Goal: Task Accomplishment & Management: Use online tool/utility

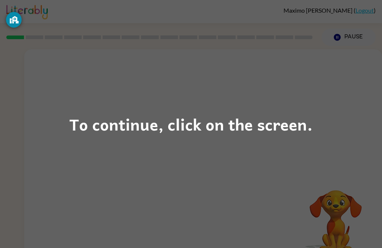
click at [281, 123] on div "To continue, click on the screen." at bounding box center [190, 124] width 243 height 25
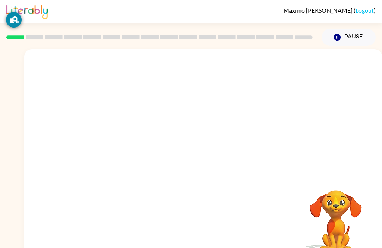
click at [281, 123] on div at bounding box center [203, 111] width 358 height 125
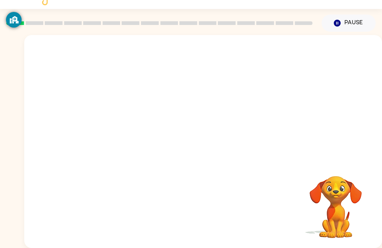
scroll to position [20, 0]
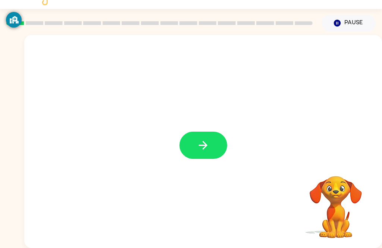
click at [198, 143] on icon "button" at bounding box center [203, 145] width 13 height 13
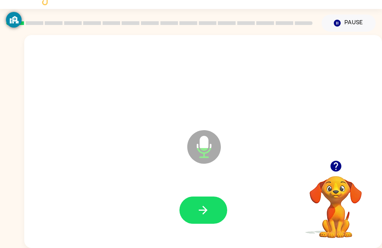
click at [209, 204] on icon "button" at bounding box center [203, 210] width 13 height 13
click at [206, 197] on button "button" at bounding box center [203, 210] width 48 height 27
click at [216, 210] on button "button" at bounding box center [203, 210] width 48 height 27
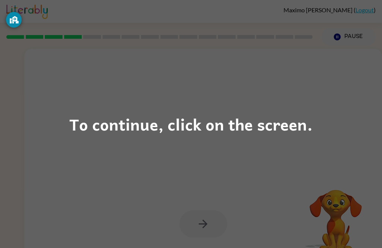
scroll to position [0, 0]
click at [216, 122] on div "To continue, click on the screen." at bounding box center [190, 124] width 243 height 25
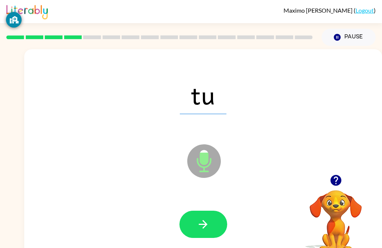
click at [211, 229] on button "button" at bounding box center [203, 224] width 48 height 27
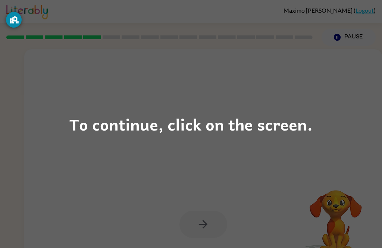
click at [57, 120] on div "To continue, click on the screen." at bounding box center [191, 124] width 382 height 248
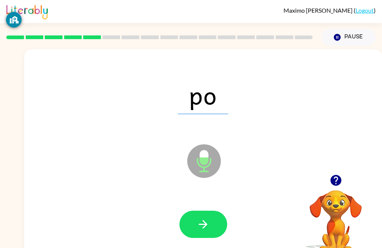
click at [204, 220] on icon "button" at bounding box center [203, 224] width 13 height 13
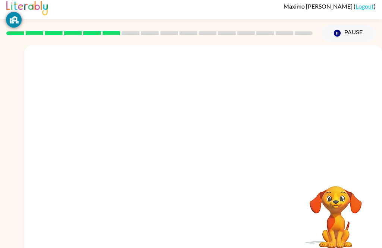
scroll to position [4, 0]
click at [347, 214] on video "Your browser must support playing .mp4 files to use Literably. Please try using…" at bounding box center [335, 212] width 75 height 75
click at [338, 215] on video "Your browser must support playing .mp4 files to use Literably. Please try using…" at bounding box center [335, 212] width 75 height 75
click at [343, 219] on video "Your browser must support playing .mp4 files to use Literably. Please try using…" at bounding box center [335, 212] width 75 height 75
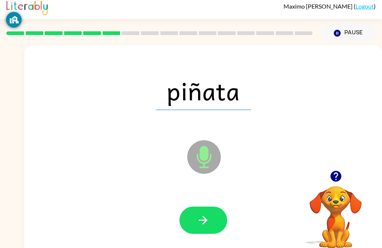
click at [204, 218] on icon "button" at bounding box center [203, 220] width 9 height 9
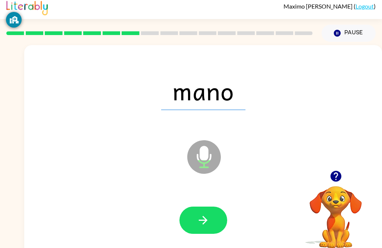
click at [212, 217] on button "button" at bounding box center [203, 220] width 48 height 27
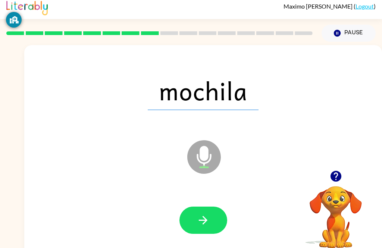
click at [206, 220] on icon "button" at bounding box center [203, 220] width 9 height 9
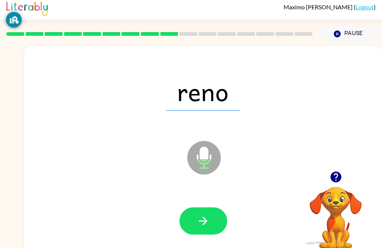
scroll to position [1, 0]
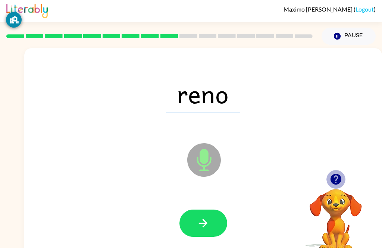
click at [338, 175] on icon "button" at bounding box center [335, 179] width 13 height 13
click at [216, 218] on button "button" at bounding box center [203, 223] width 48 height 27
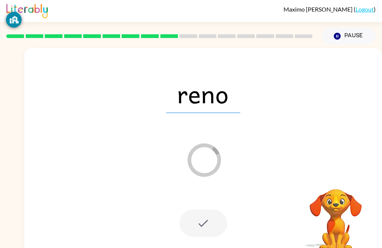
click at [342, 212] on video "Your browser must support playing .mp4 files to use Literably. Please try using…" at bounding box center [335, 215] width 75 height 75
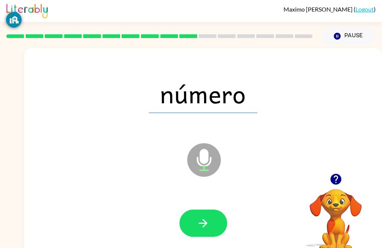
click at [204, 229] on icon "button" at bounding box center [203, 223] width 13 height 13
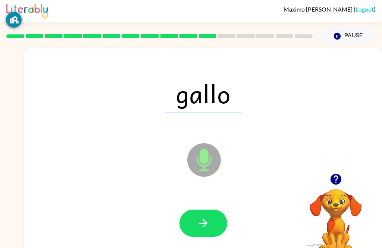
click at [211, 224] on button "button" at bounding box center [203, 223] width 48 height 27
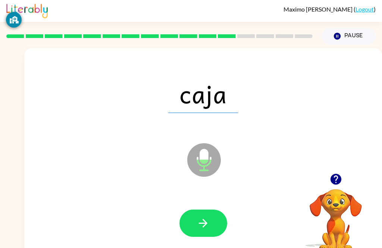
click at [209, 224] on icon "button" at bounding box center [203, 223] width 13 height 13
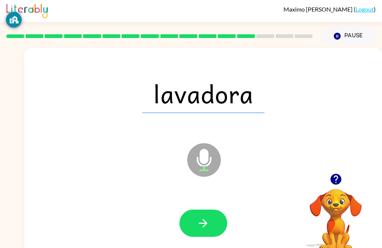
click at [339, 179] on icon "button" at bounding box center [335, 179] width 11 height 11
click at [213, 225] on button "button" at bounding box center [203, 223] width 48 height 27
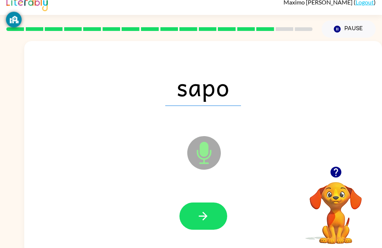
scroll to position [24, 0]
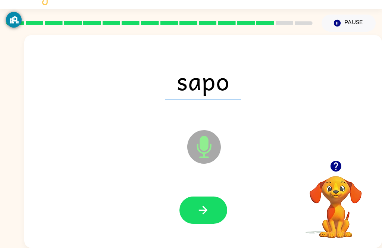
click at [211, 197] on button "button" at bounding box center [203, 210] width 48 height 27
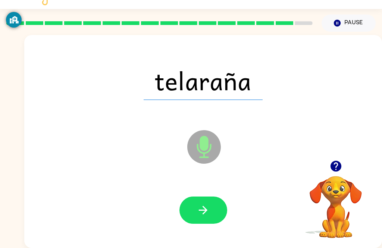
click at [206, 206] on icon "button" at bounding box center [203, 210] width 9 height 9
